Goal: Task Accomplishment & Management: Manage account settings

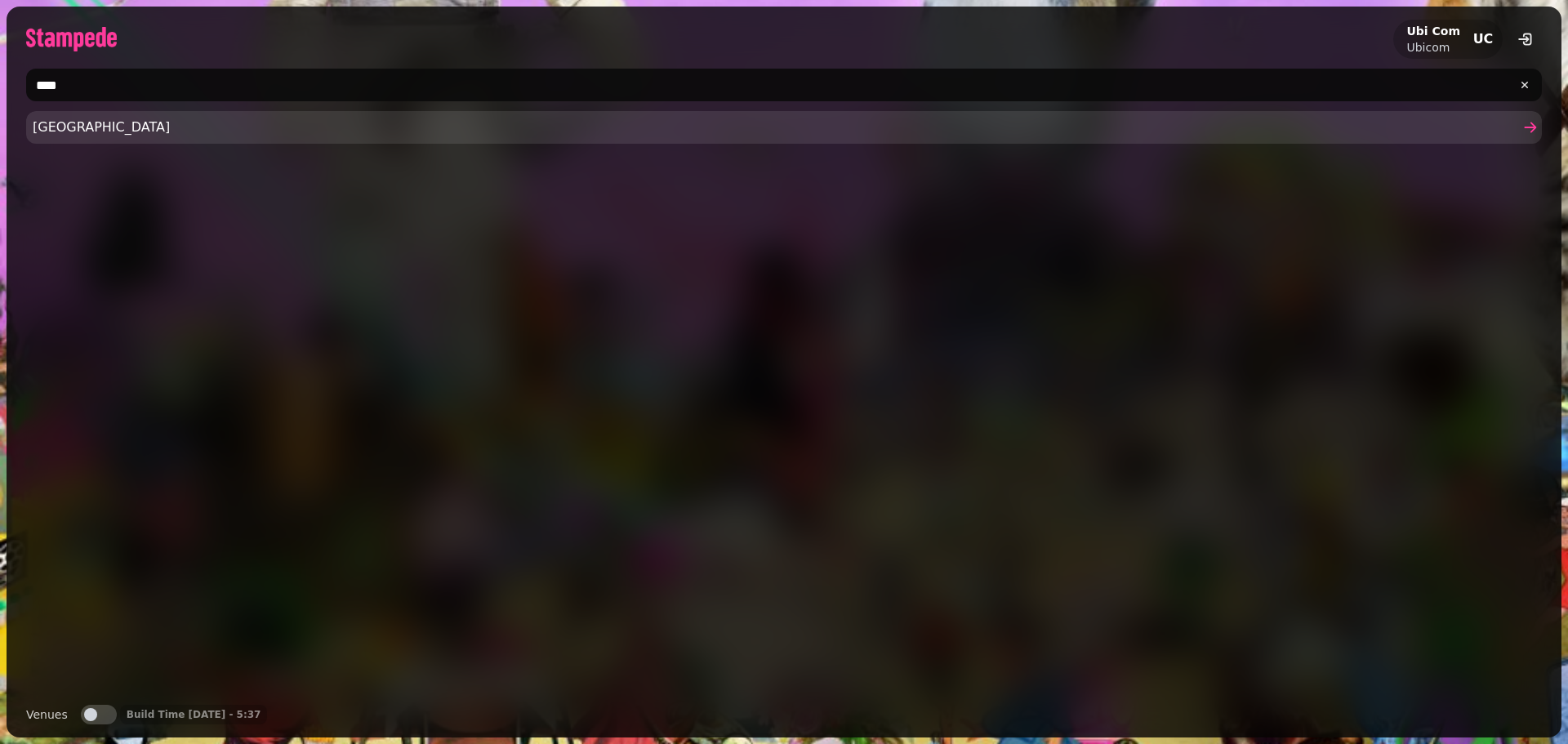
type input "****"
click at [145, 134] on span "[GEOGRAPHIC_DATA]" at bounding box center [775, 128] width 1486 height 20
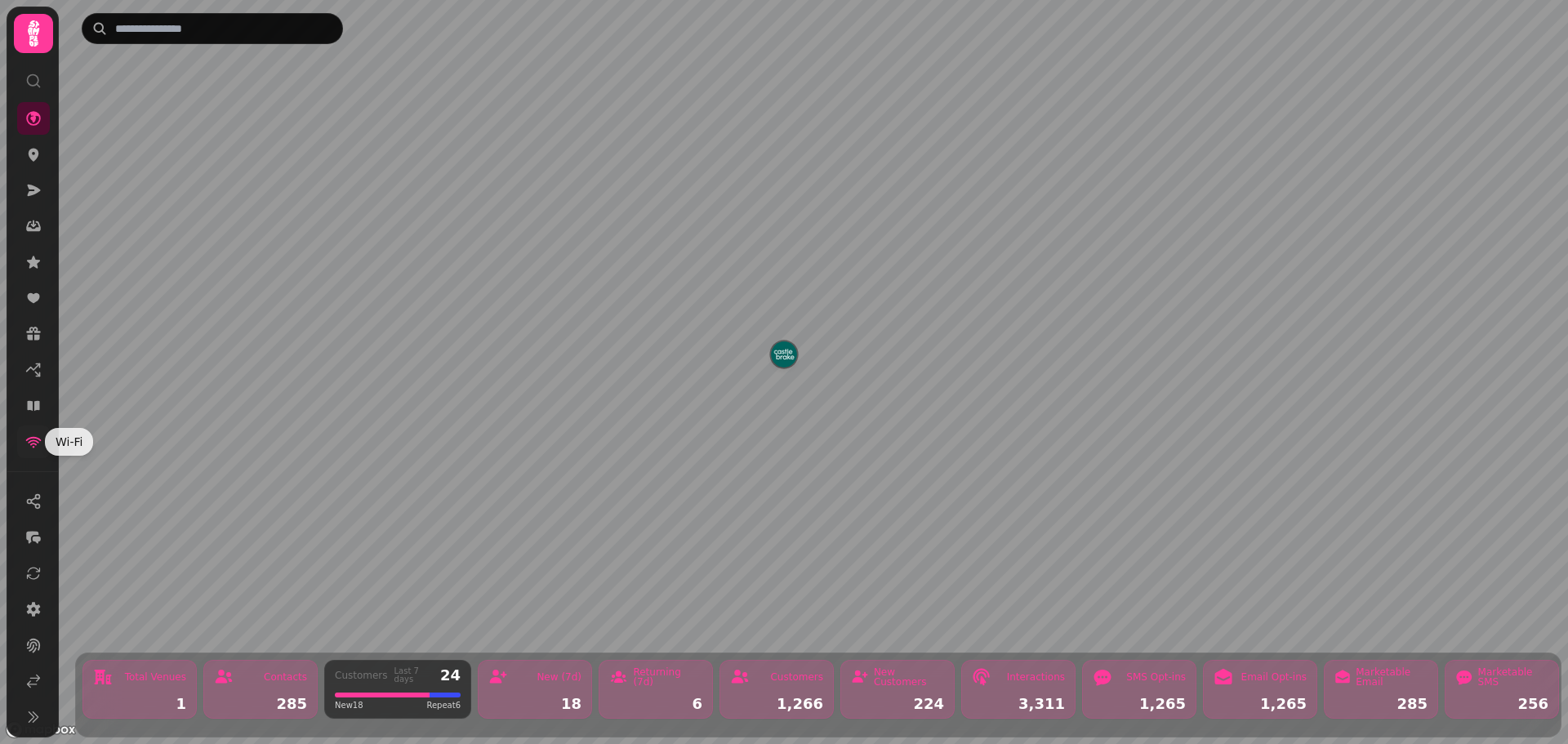
click at [31, 445] on icon at bounding box center [33, 442] width 16 height 16
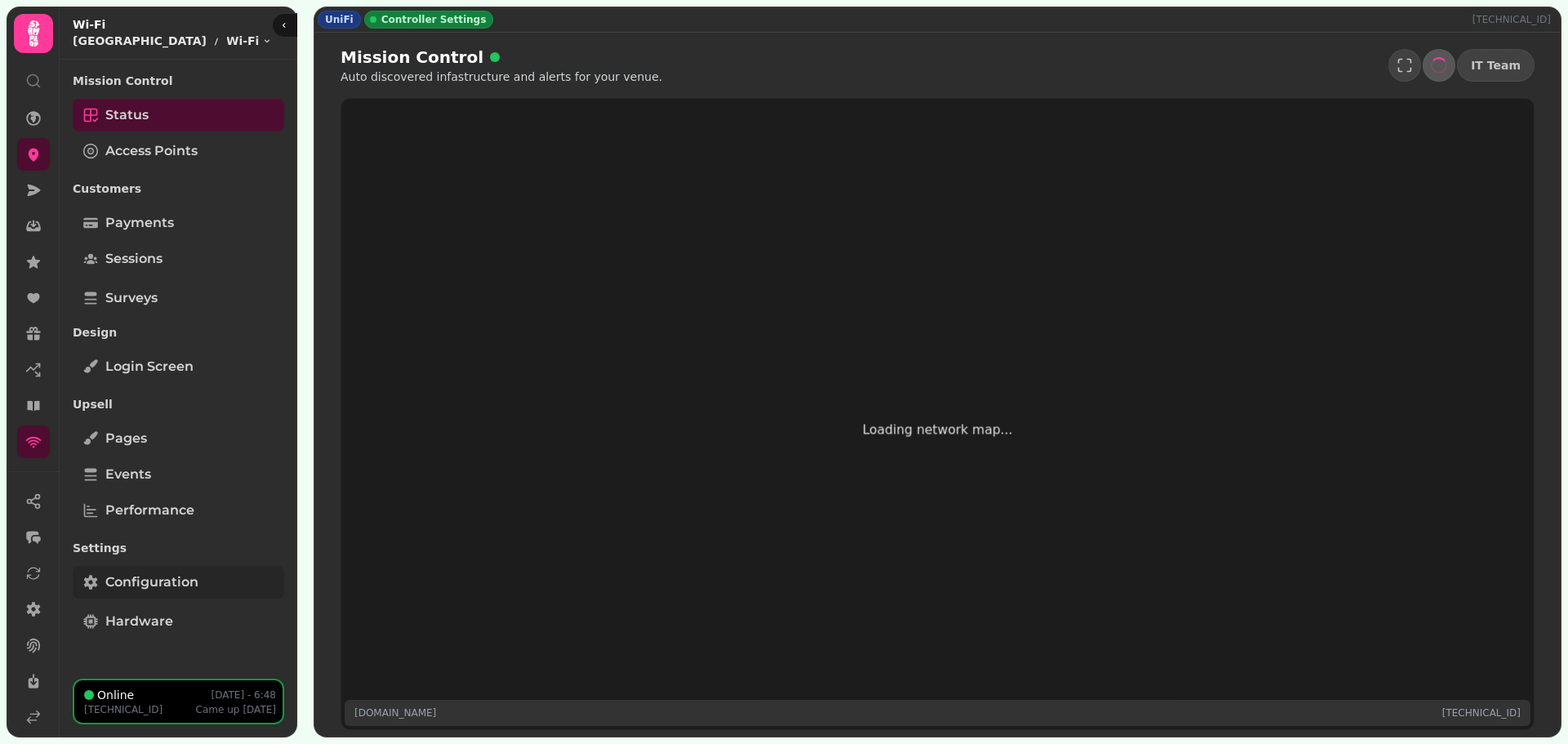
click at [157, 581] on span "Configuration" at bounding box center [152, 582] width 93 height 20
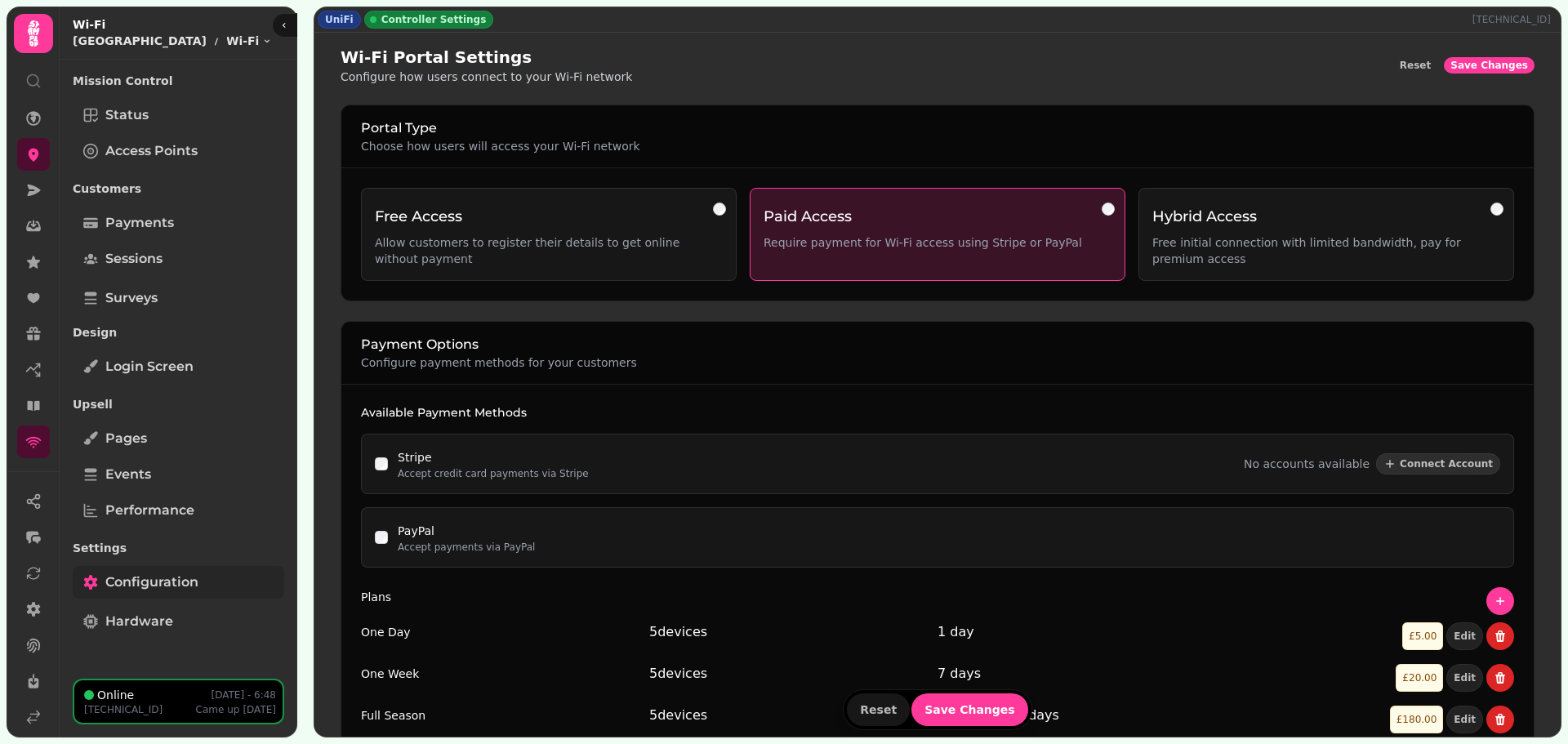
select select "**********"
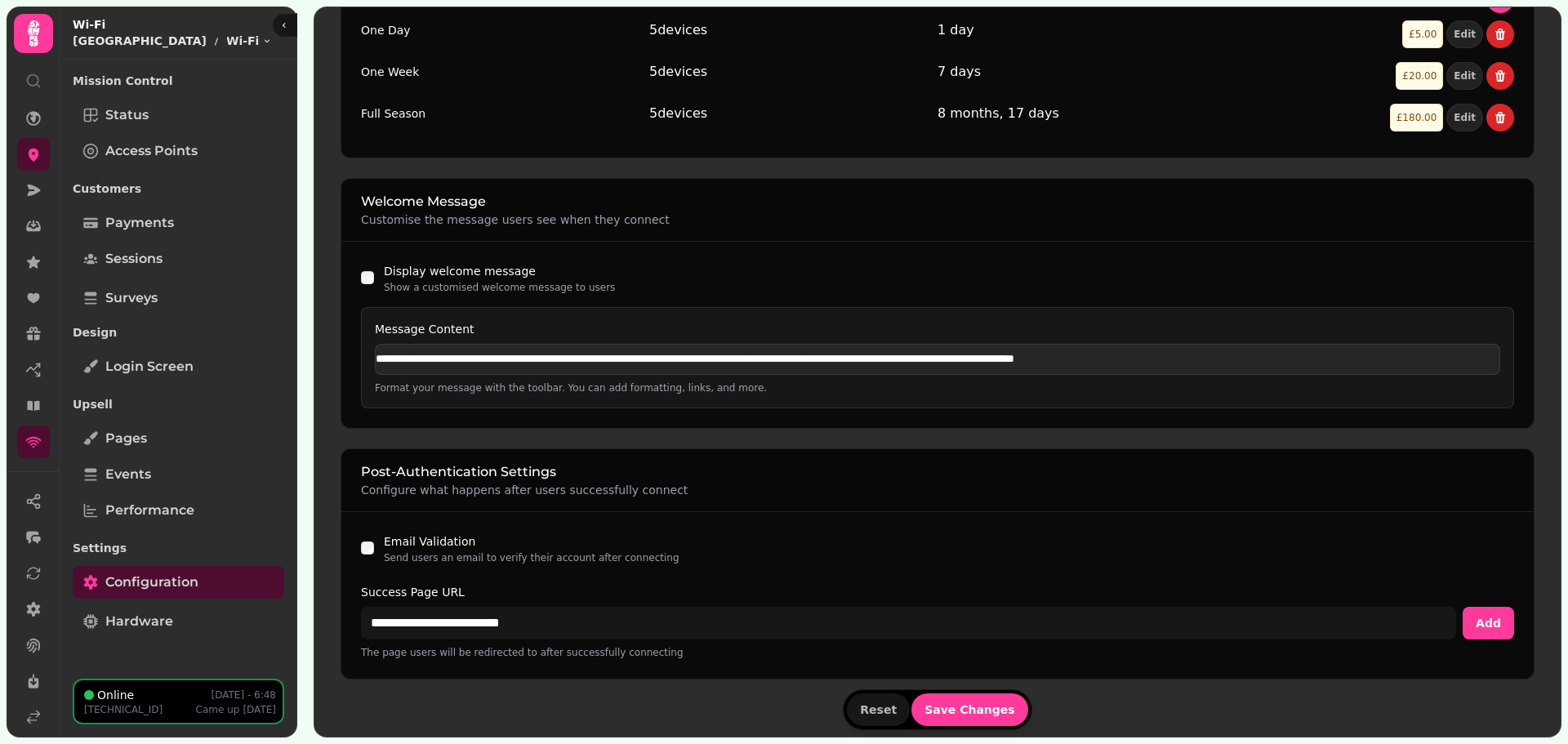
scroll to position [618, 0]
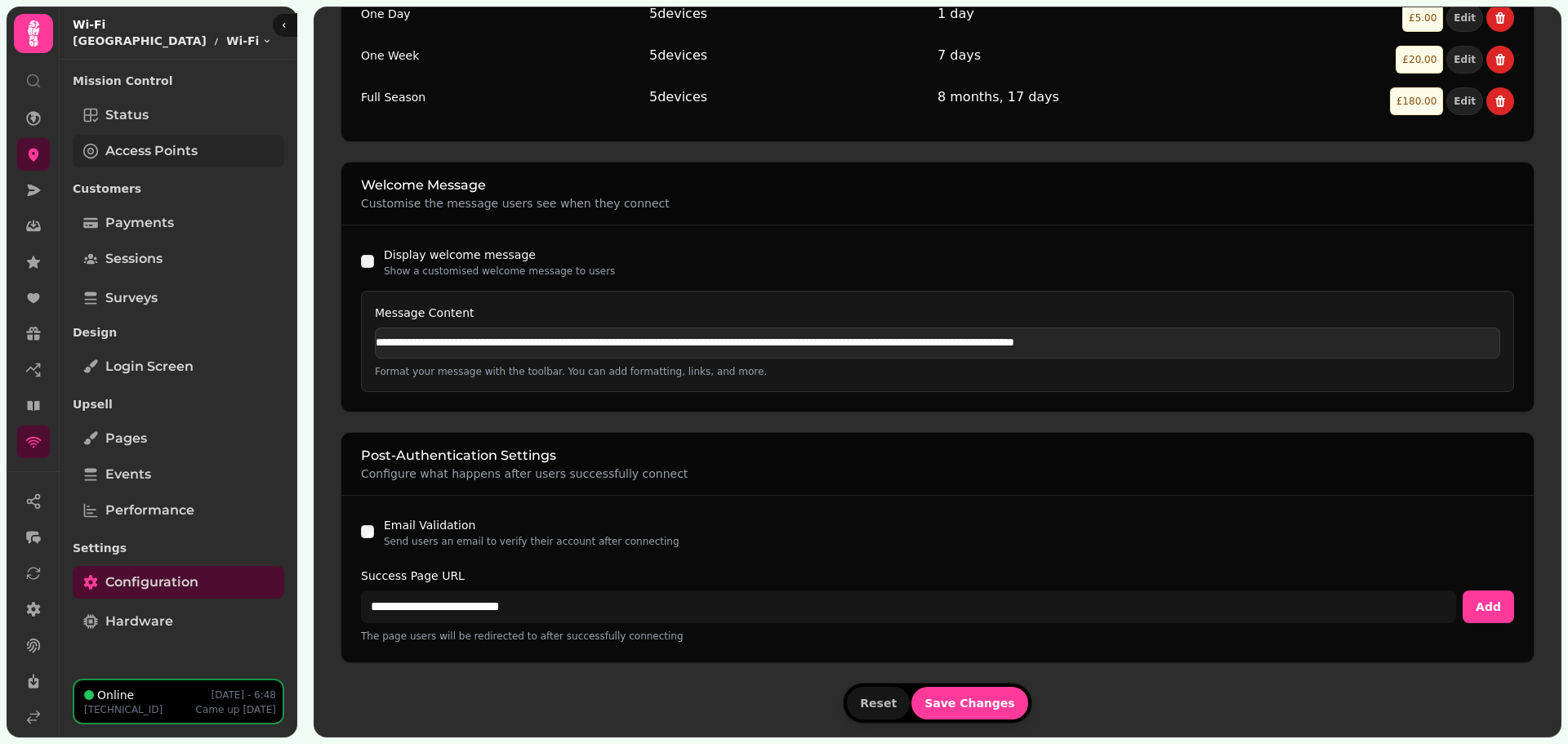
click at [149, 149] on span "Access Points" at bounding box center [151, 151] width 93 height 20
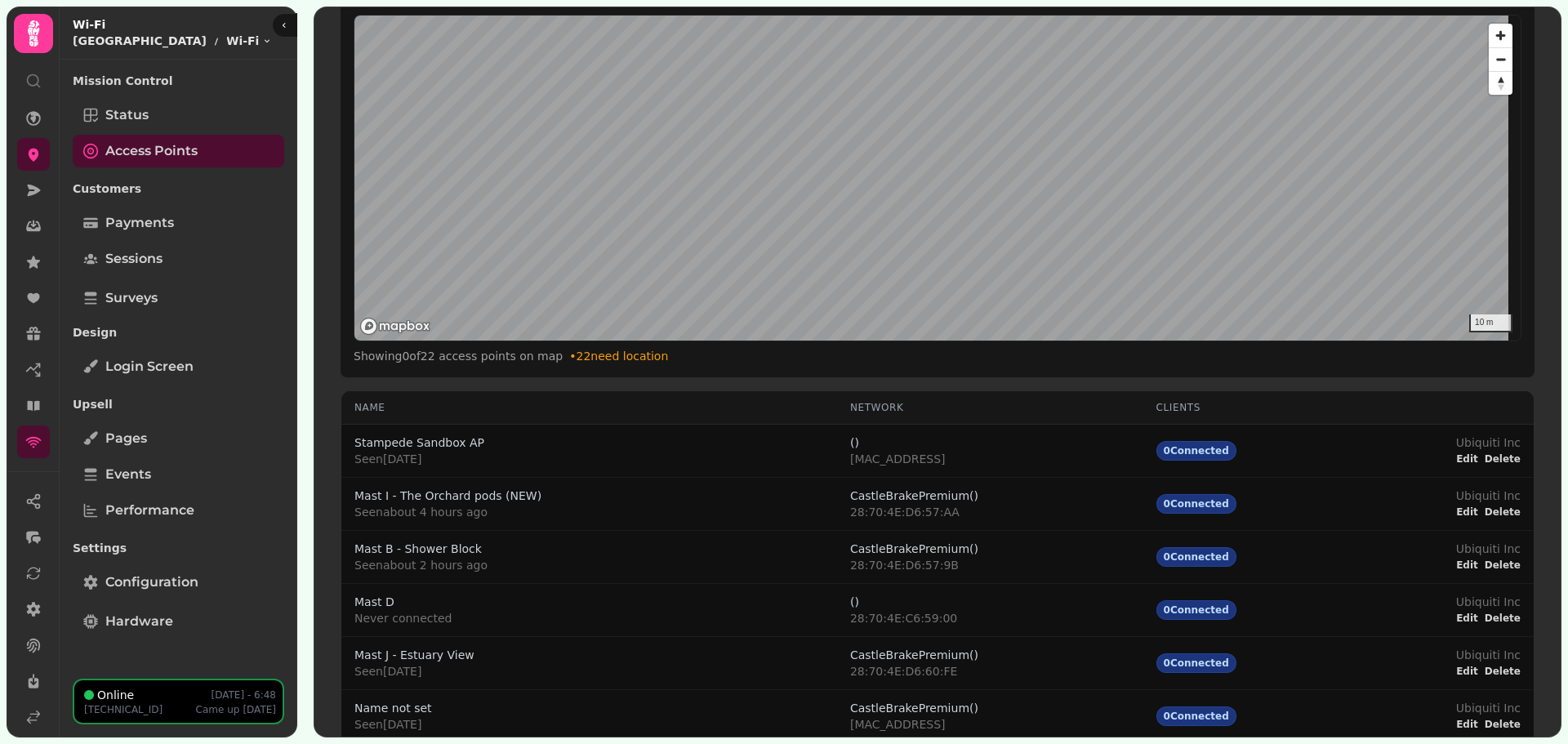
scroll to position [295, 0]
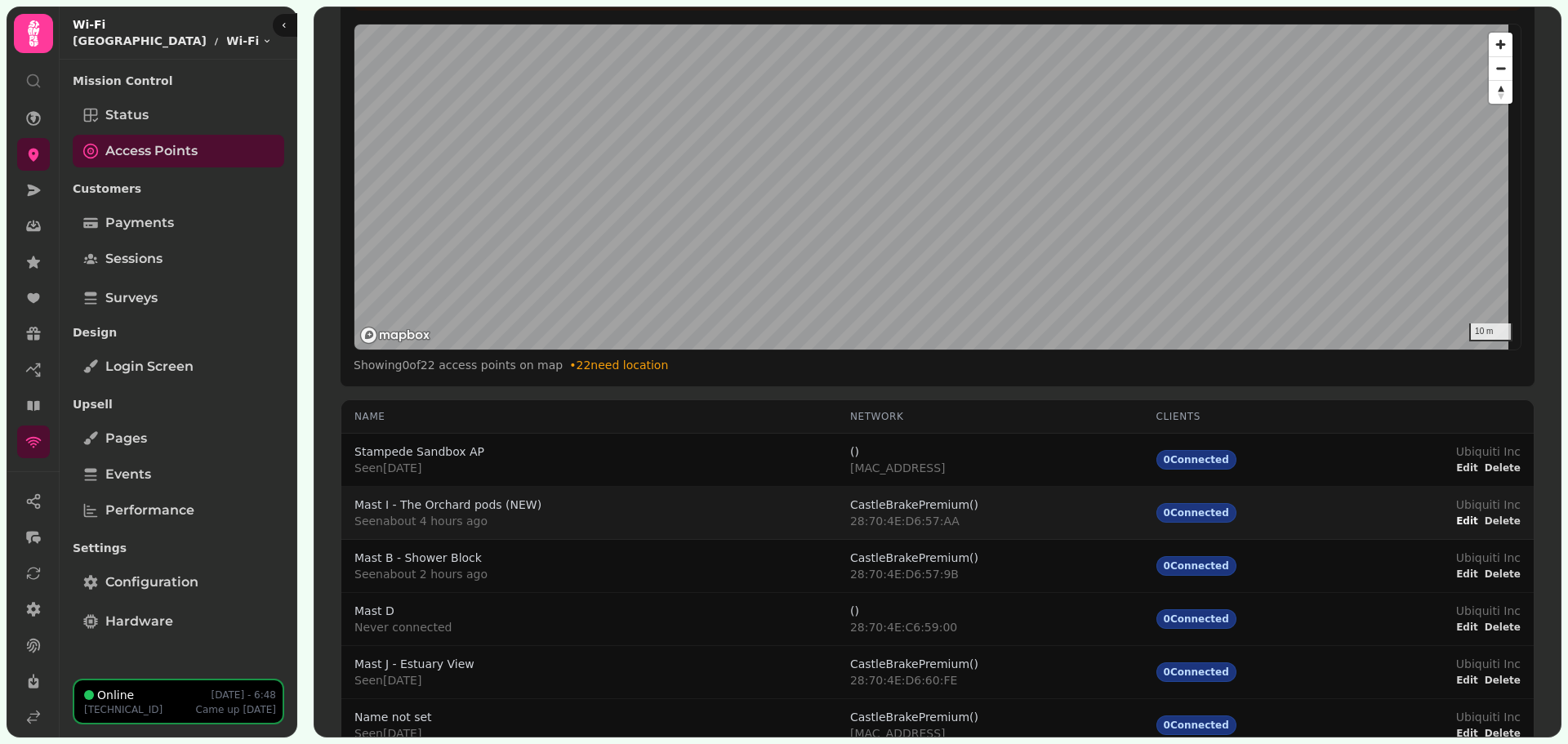
click at [1465, 524] on span "Edit" at bounding box center [1466, 520] width 22 height 10
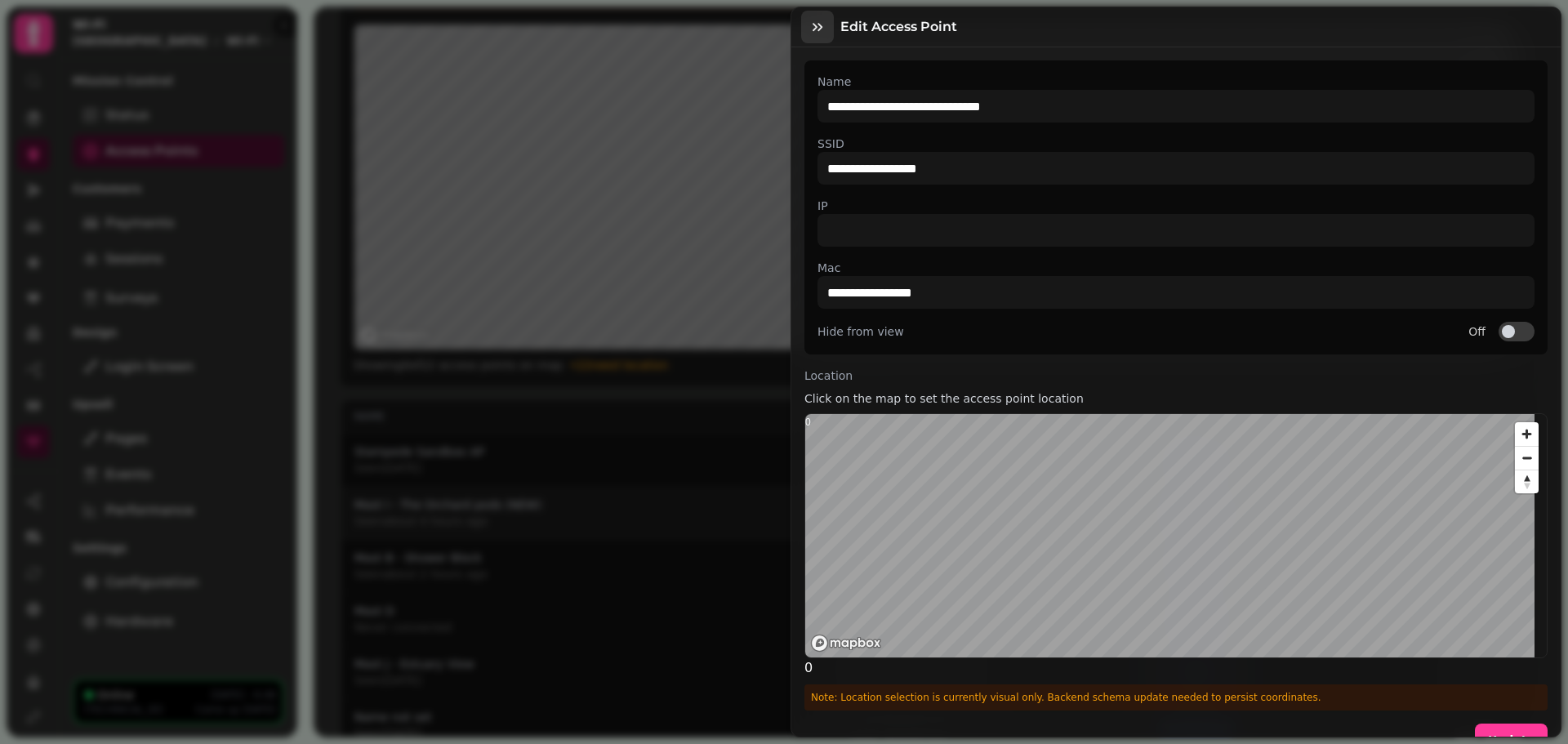
click at [816, 22] on icon "button" at bounding box center [818, 27] width 16 height 16
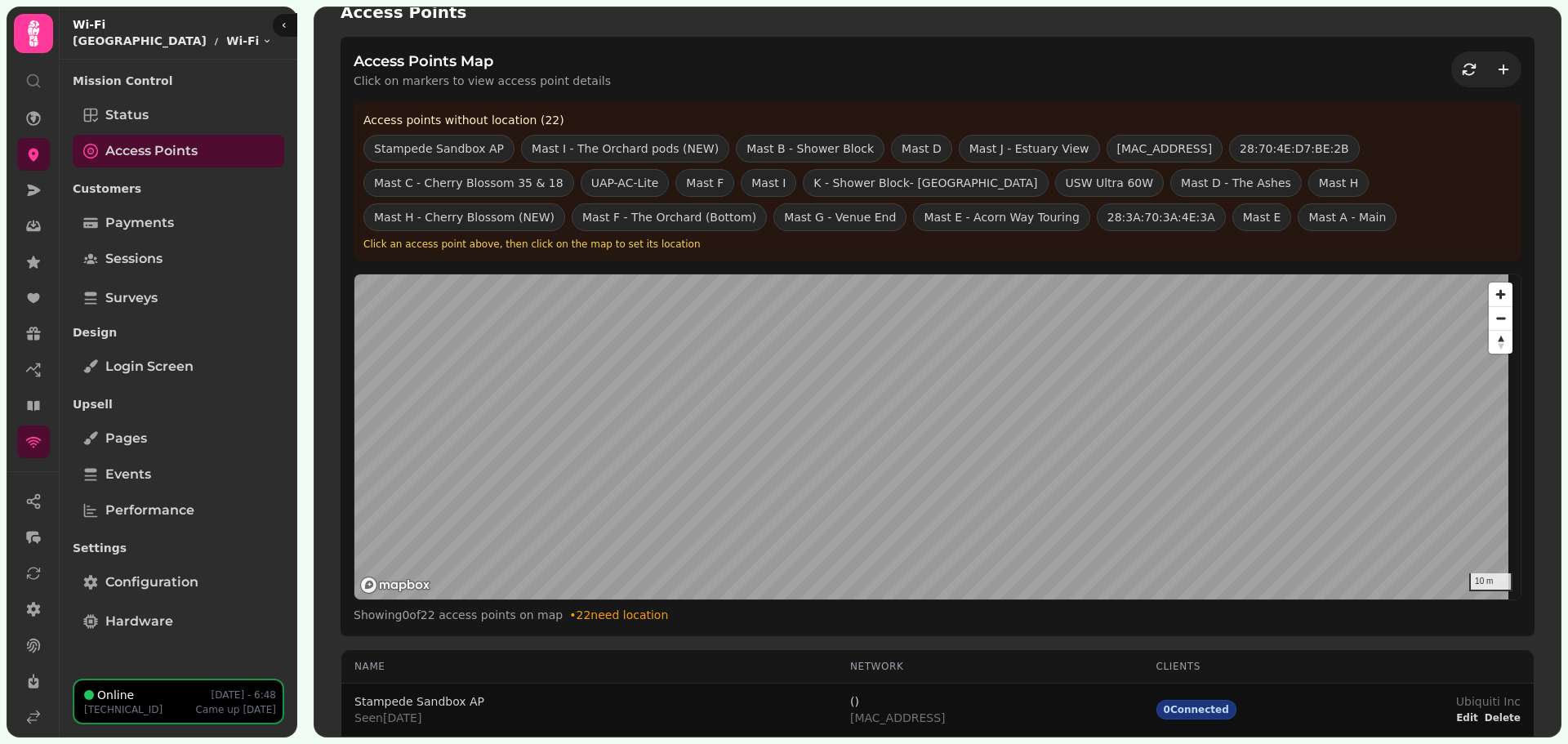
scroll to position [7, 0]
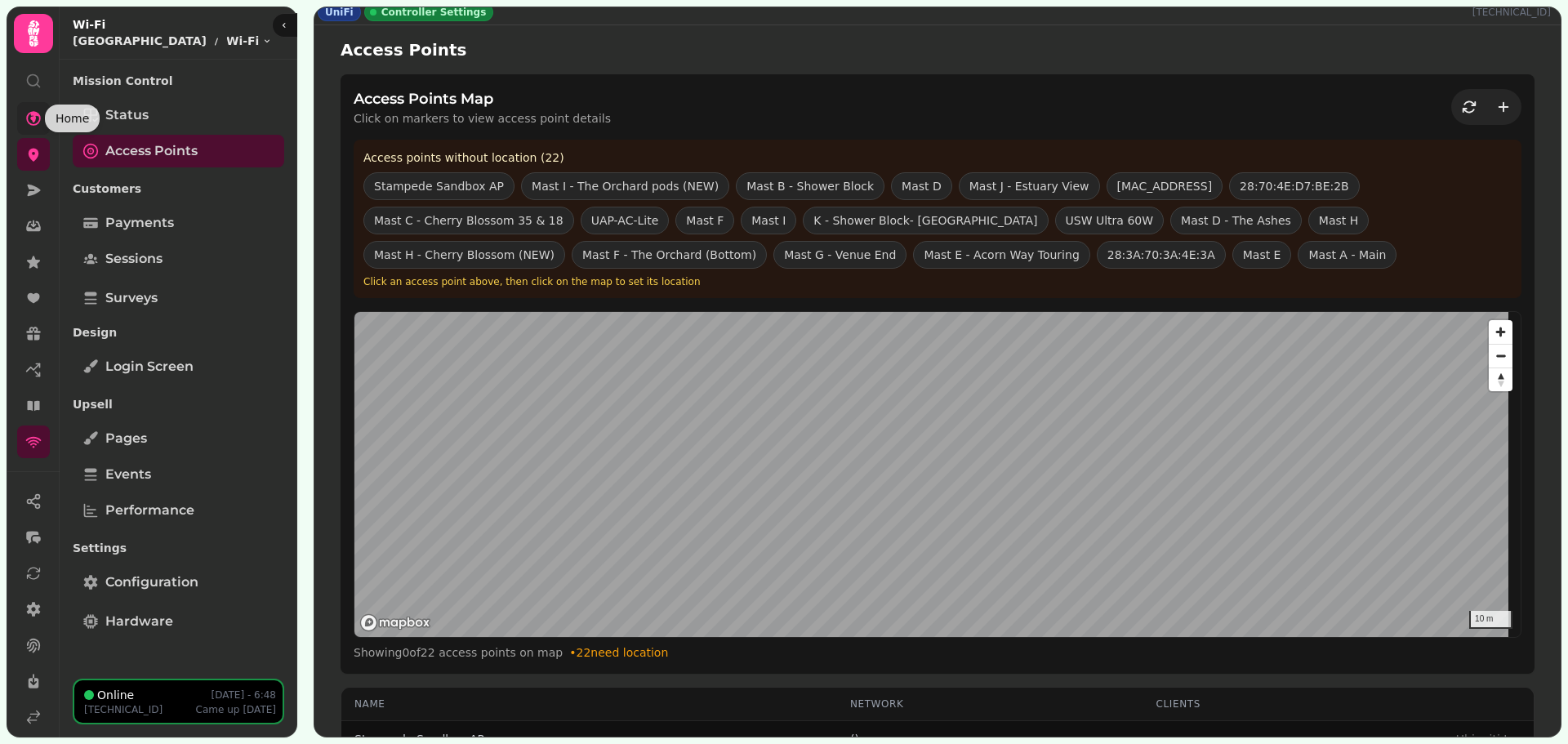
click at [32, 120] on icon at bounding box center [33, 119] width 14 height 14
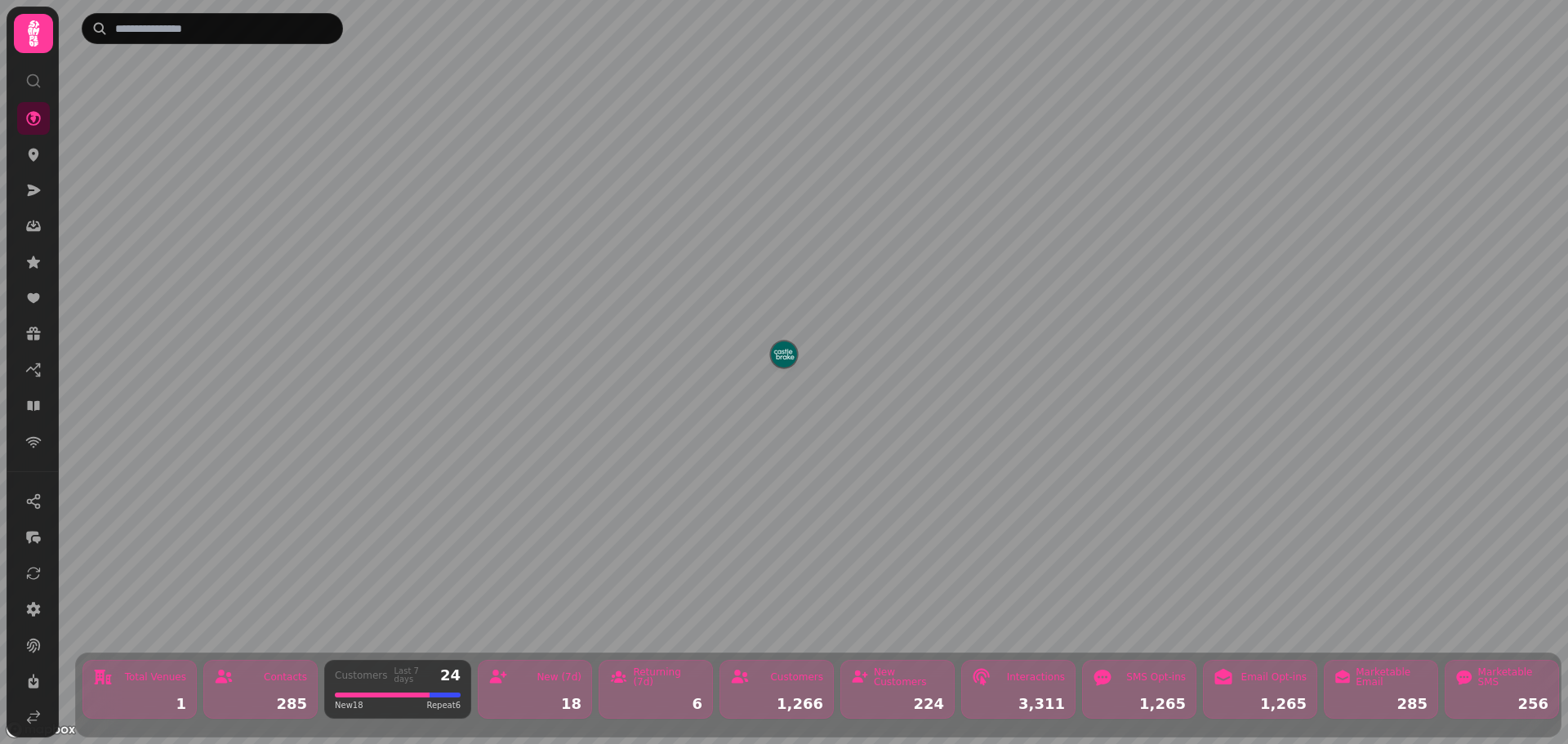
click at [788, 358] on img "Castle Brake Holiday Park" at bounding box center [784, 354] width 25 height 25
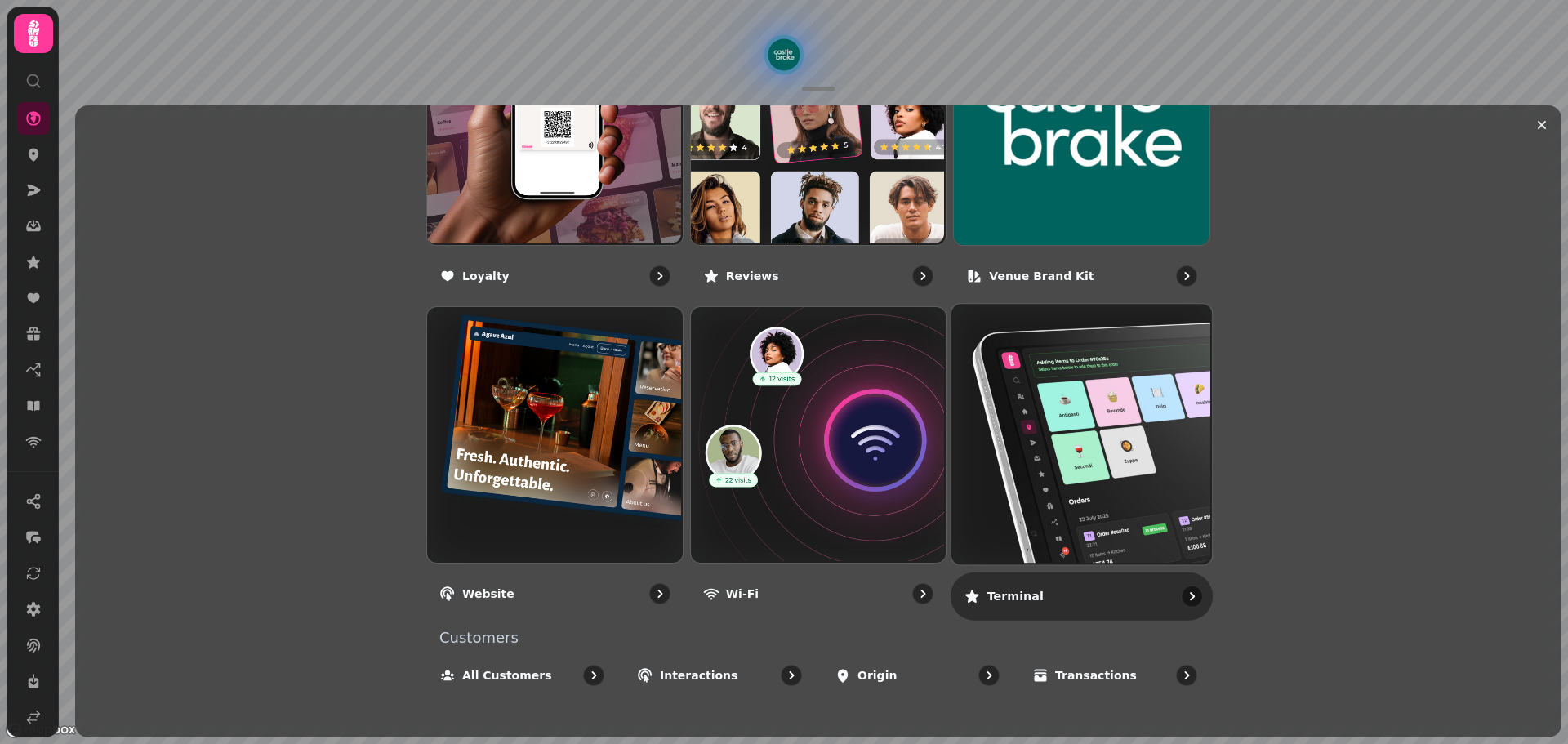
scroll to position [1066, 0]
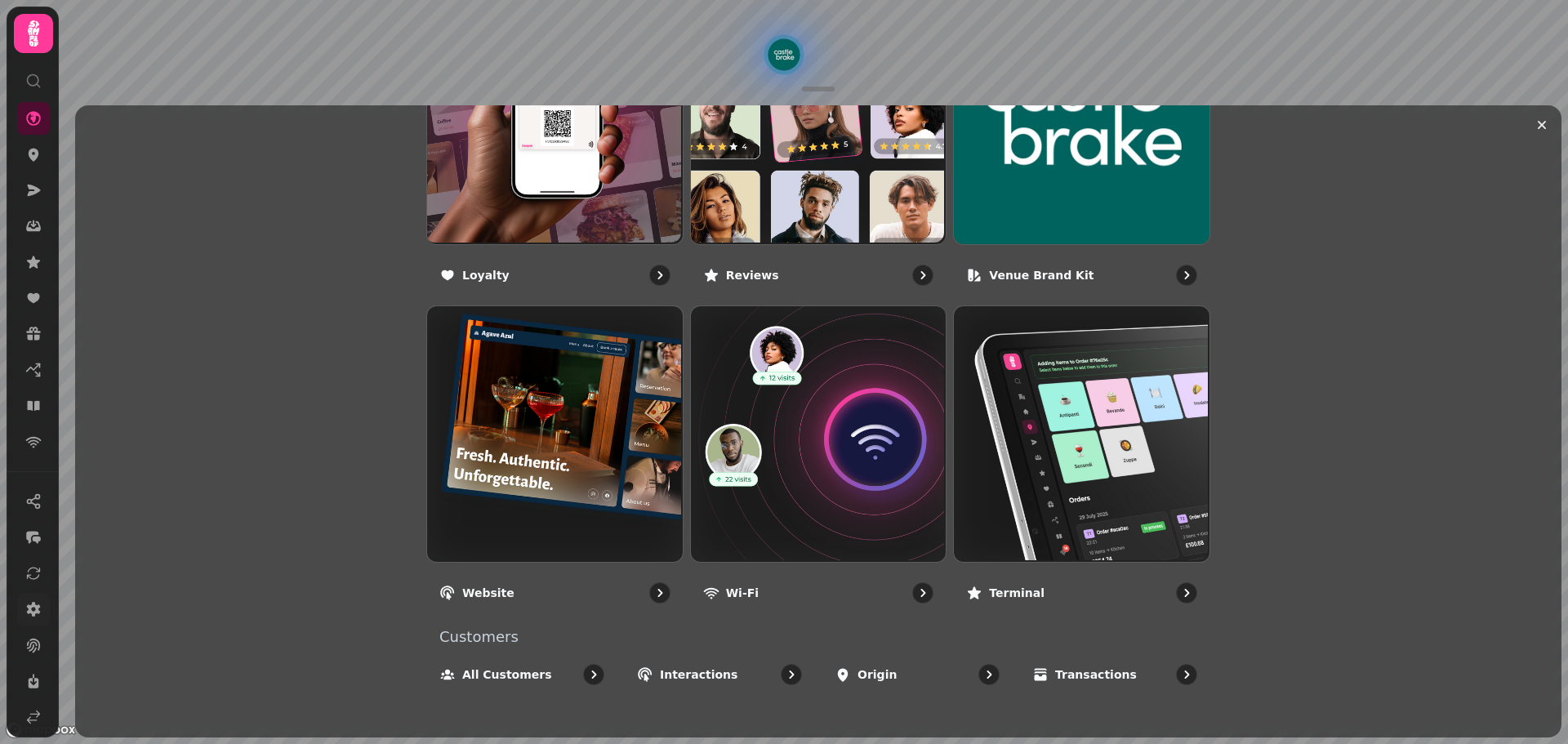
click at [32, 602] on icon at bounding box center [33, 609] width 16 height 16
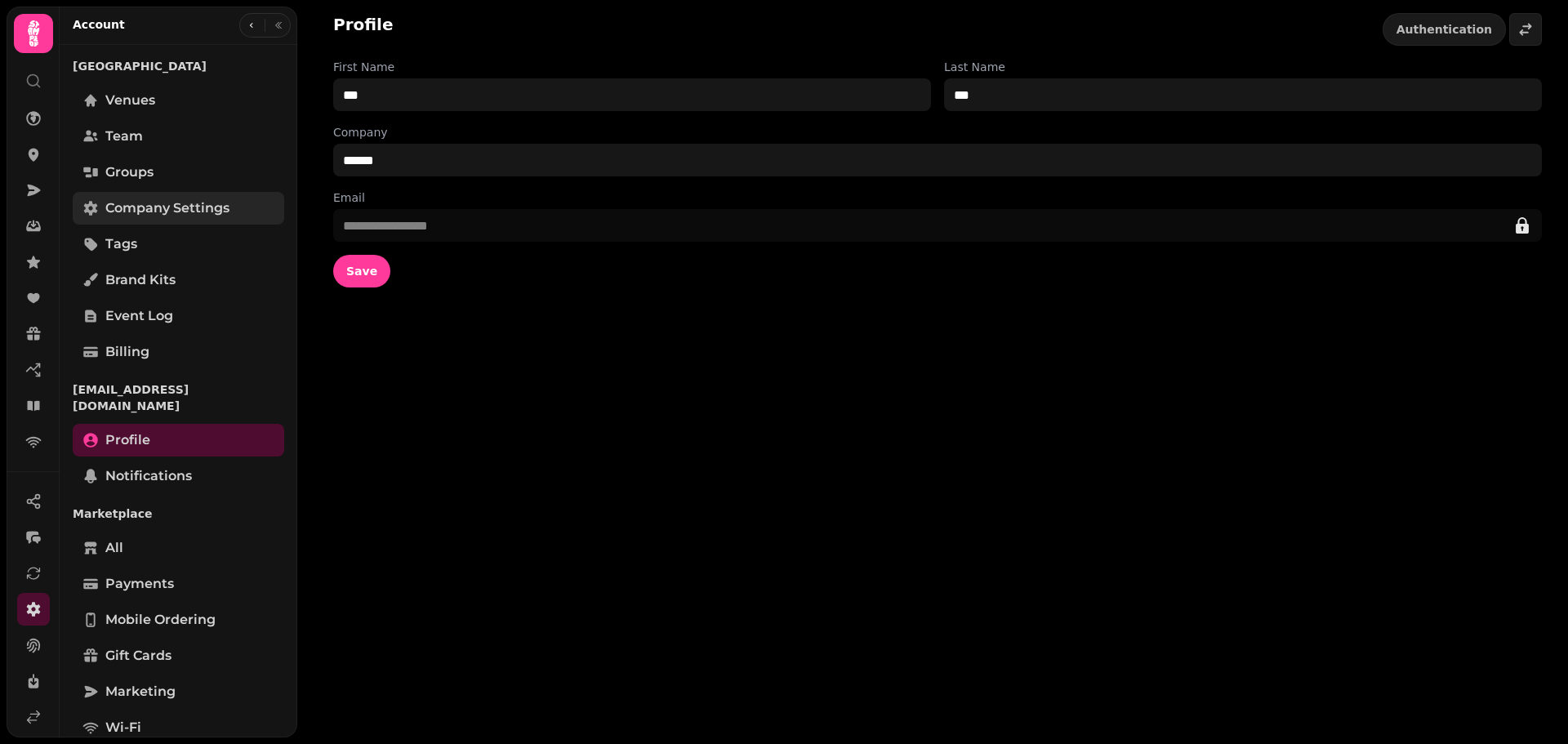
click at [190, 205] on span "Company settings" at bounding box center [167, 208] width 124 height 20
select select "**********"
